Goal: Go to known website: Access a specific website the user already knows

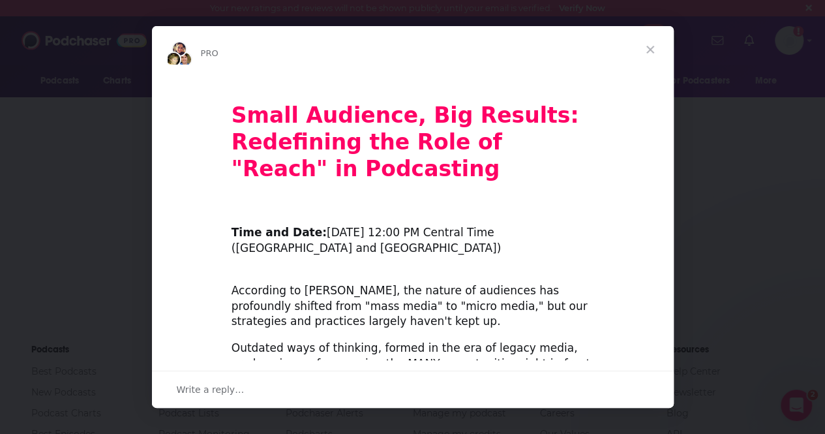
click at [652, 48] on span "Close" at bounding box center [650, 49] width 47 height 47
